Goal: Information Seeking & Learning: Learn about a topic

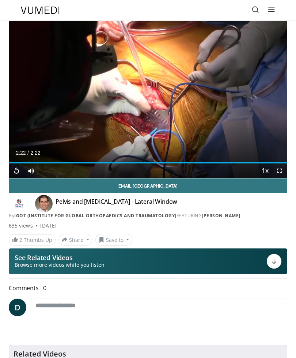
click at [148, 96] on icon "Video Player" at bounding box center [148, 99] width 15 height 15
click at [150, 98] on icon "Video Player" at bounding box center [148, 99] width 15 height 15
click at [14, 168] on span "Video Player" at bounding box center [16, 170] width 15 height 15
